Goal: Information Seeking & Learning: Learn about a topic

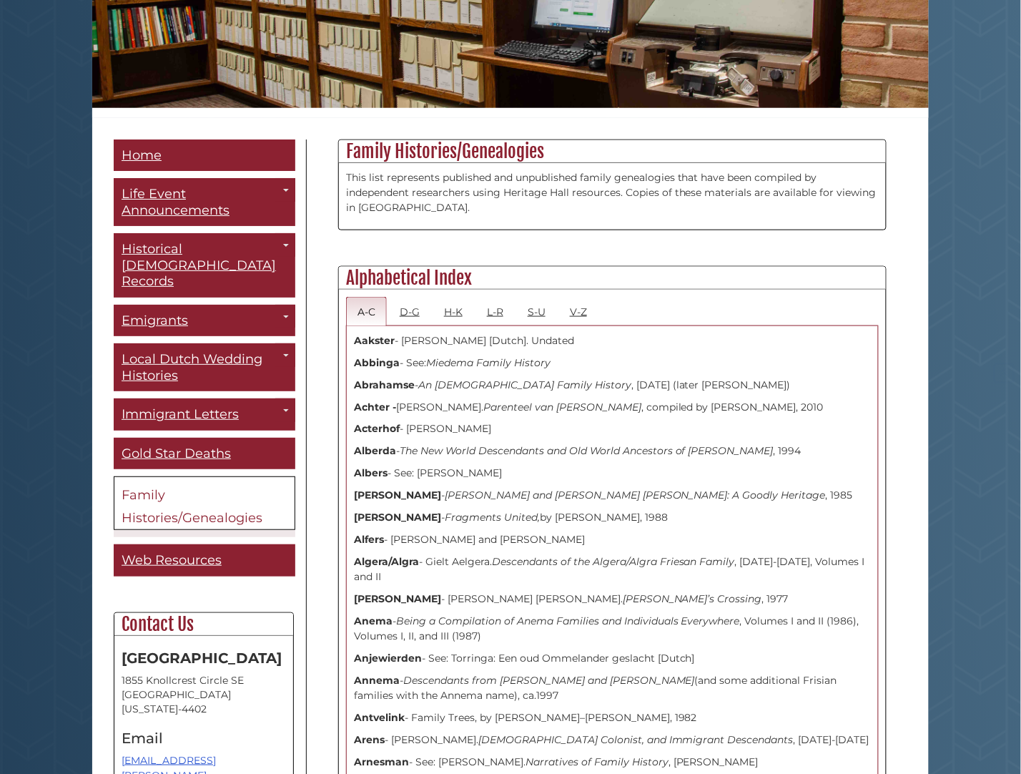
scroll to position [268, 0]
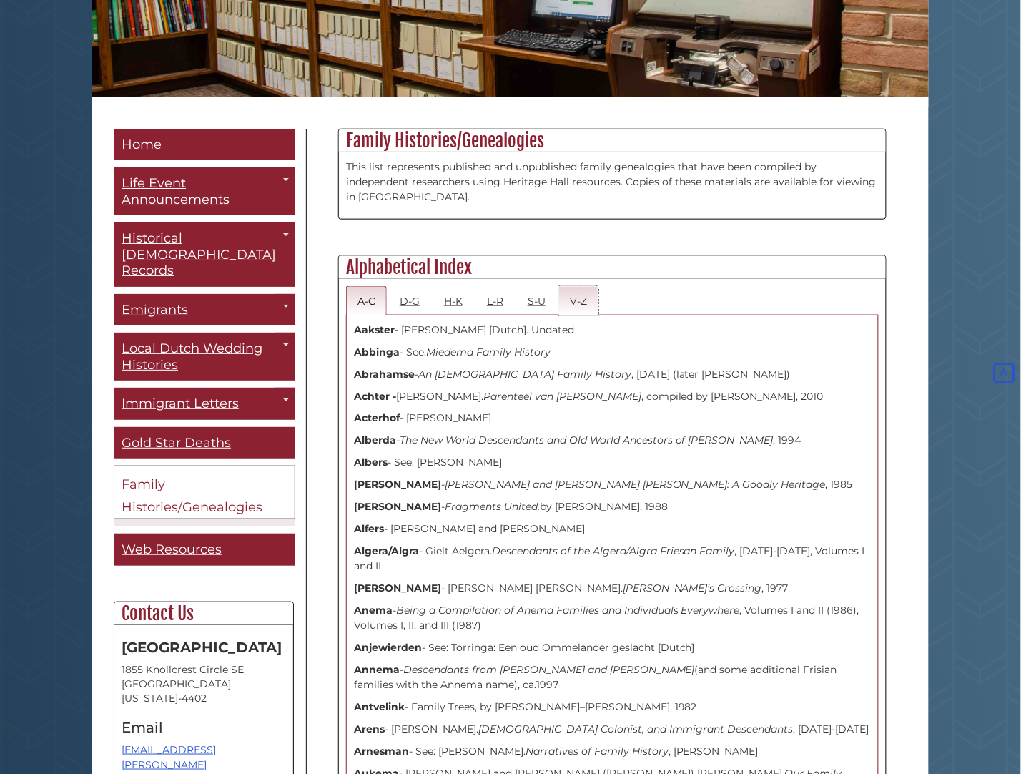
click at [574, 286] on link "V-Z" at bounding box center [579, 300] width 40 height 29
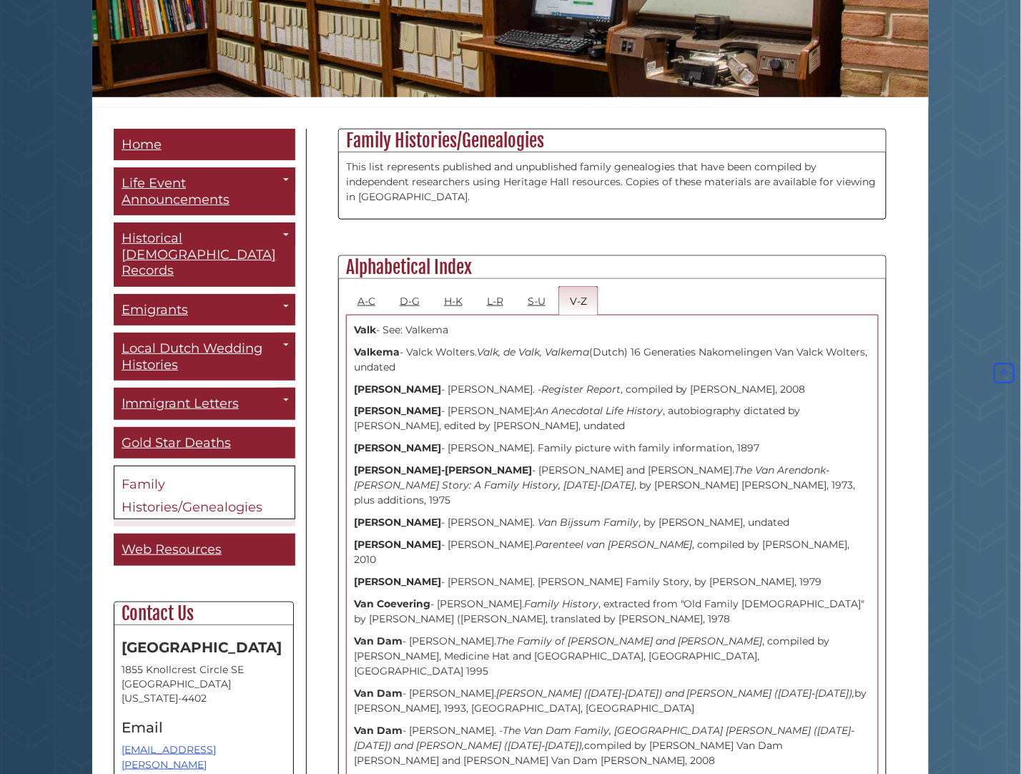
click at [172, 476] on span "Family Histories/Genealogies" at bounding box center [192, 495] width 141 height 39
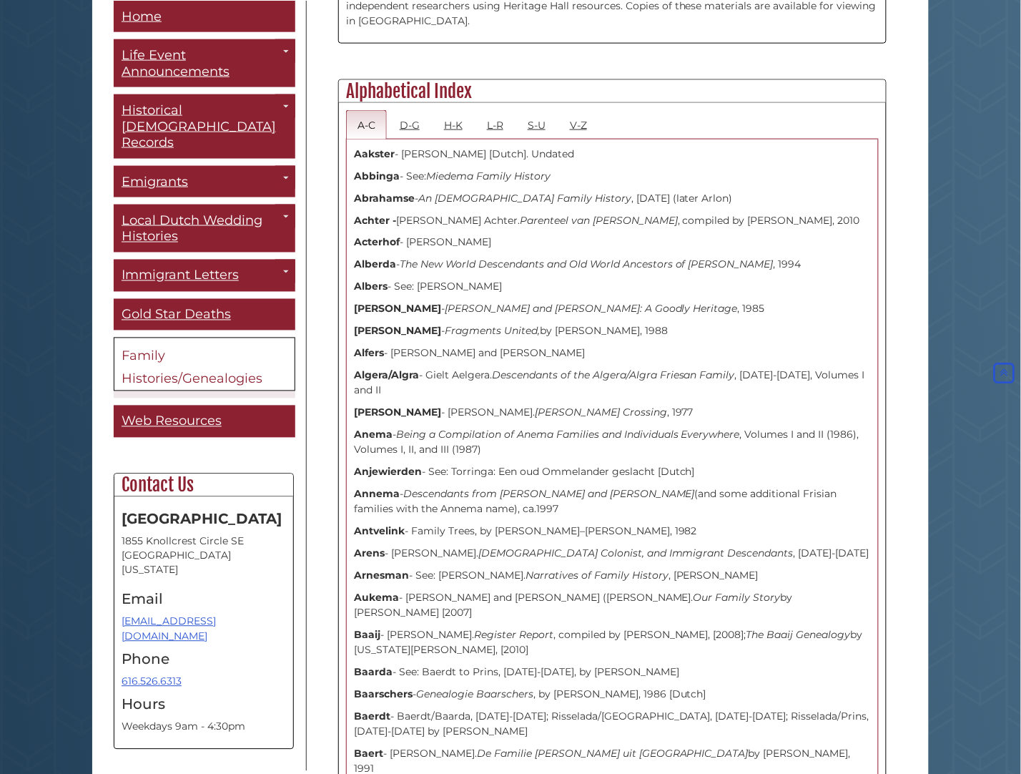
scroll to position [447, 0]
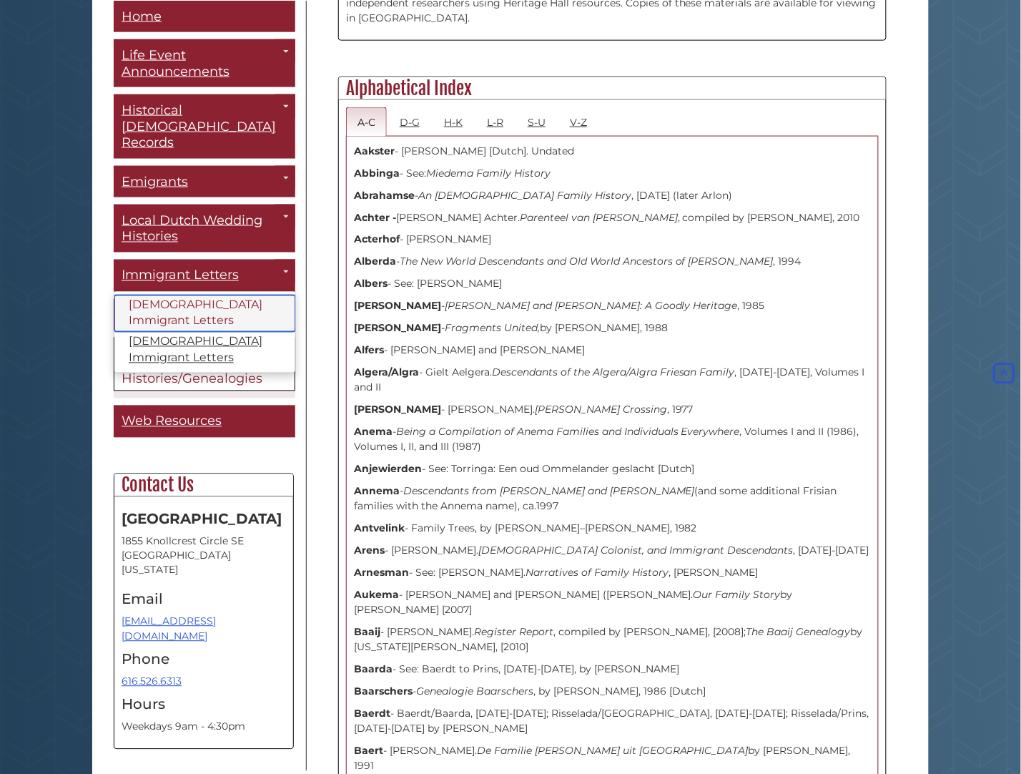
click at [201, 295] on link "[DEMOGRAPHIC_DATA] Immigrant Letters" at bounding box center [204, 313] width 181 height 37
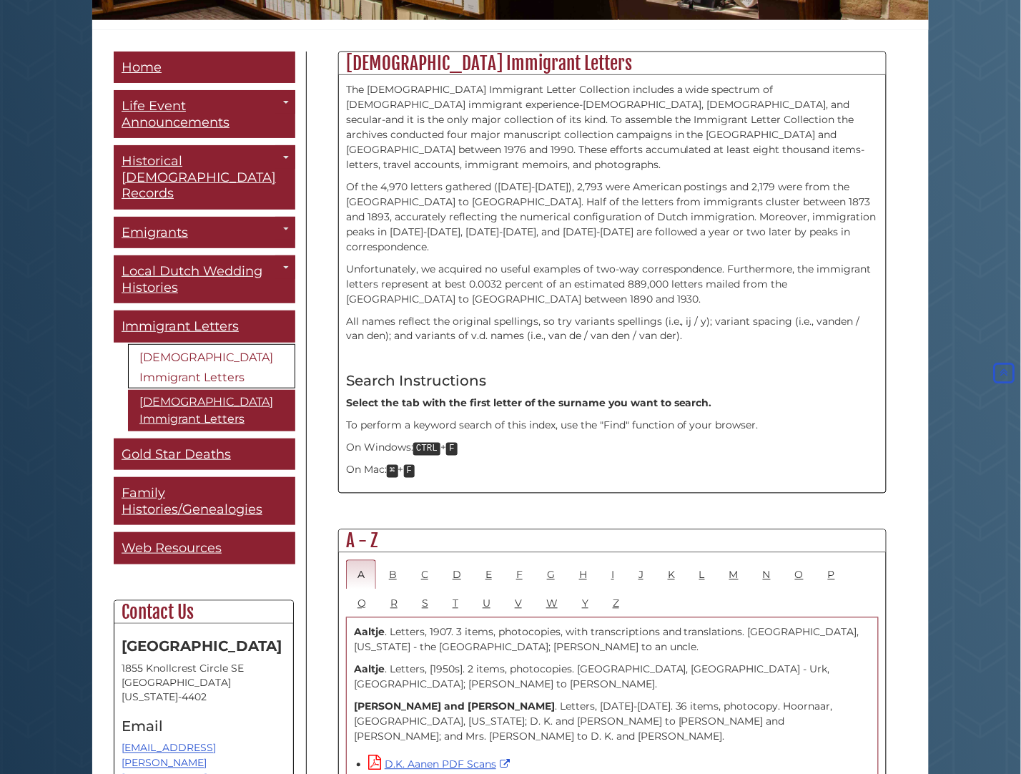
scroll to position [536, 0]
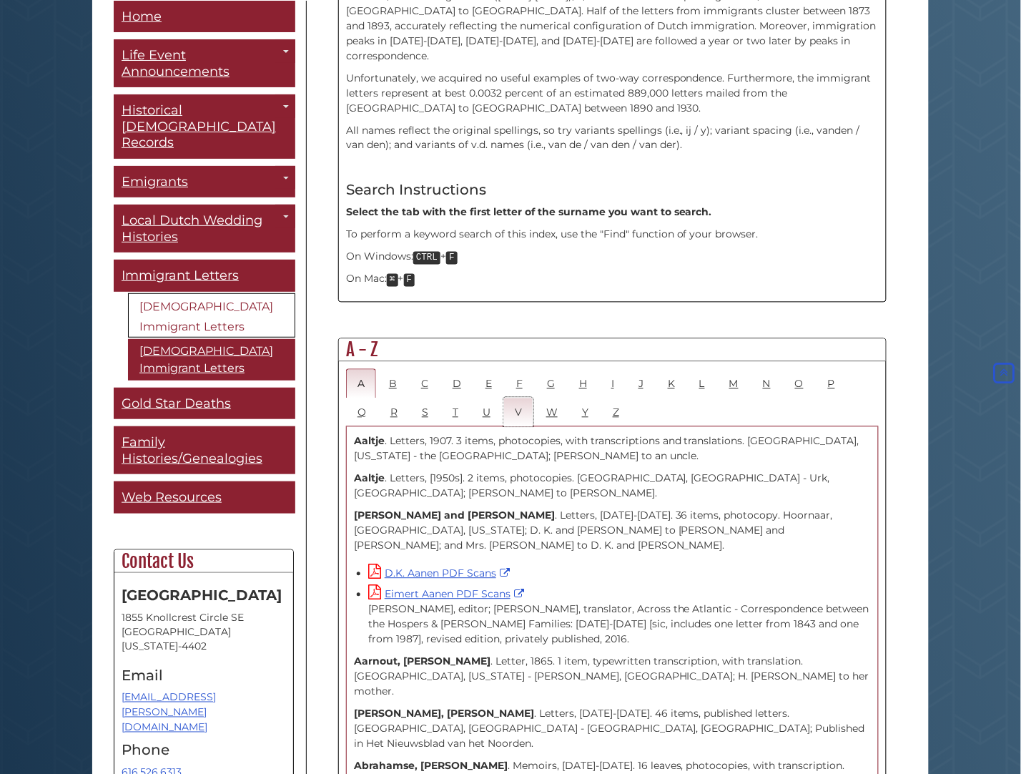
click at [515, 398] on link "V" at bounding box center [518, 412] width 30 height 29
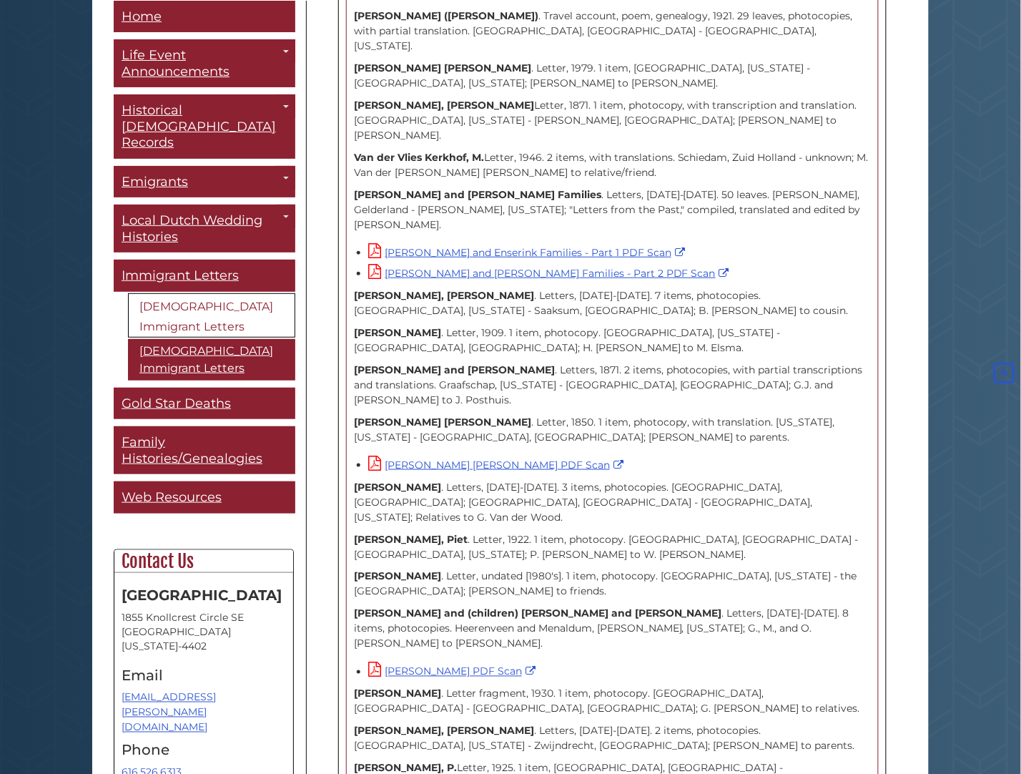
scroll to position [5543, 0]
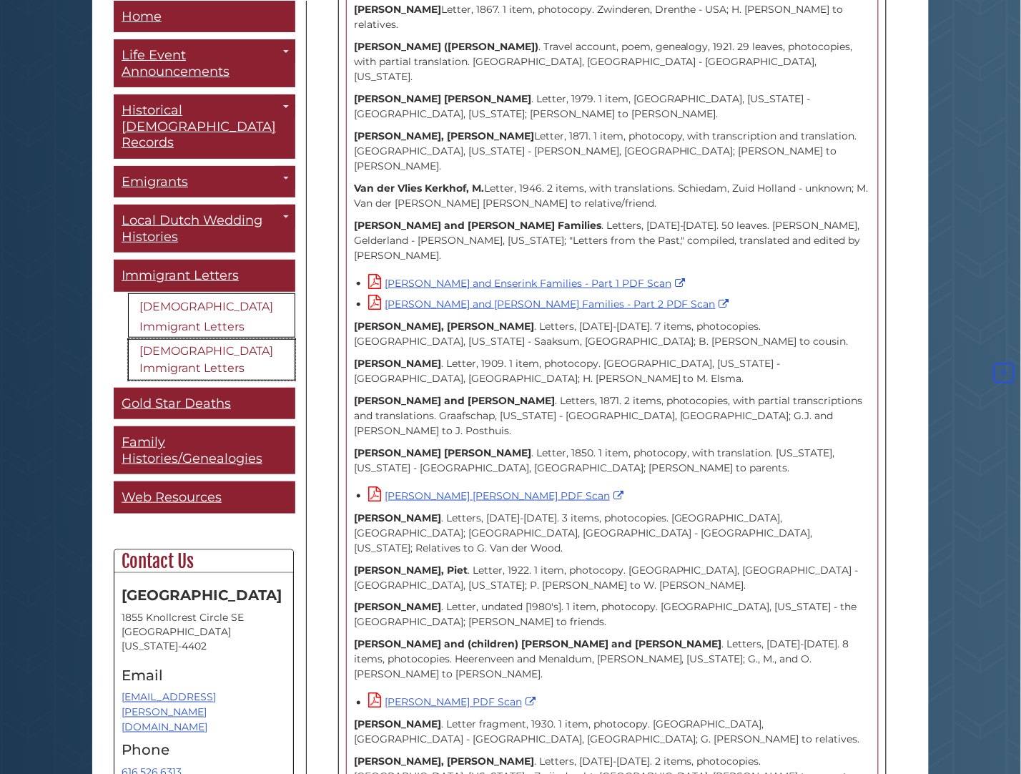
click at [209, 338] on link "[DEMOGRAPHIC_DATA] Immigrant Letters" at bounding box center [211, 358] width 167 height 41
